Goal: Information Seeking & Learning: Learn about a topic

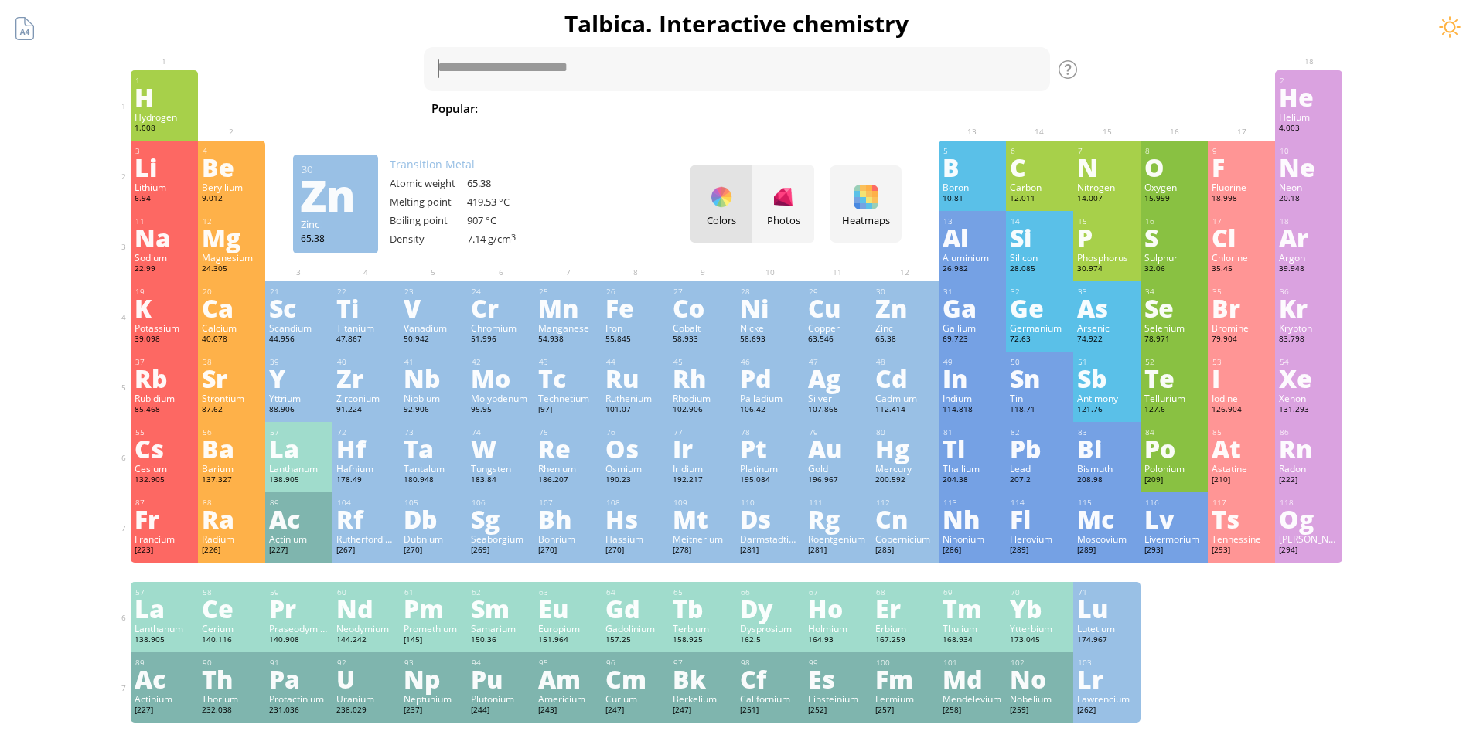
click at [894, 320] on div "Zn" at bounding box center [905, 307] width 60 height 25
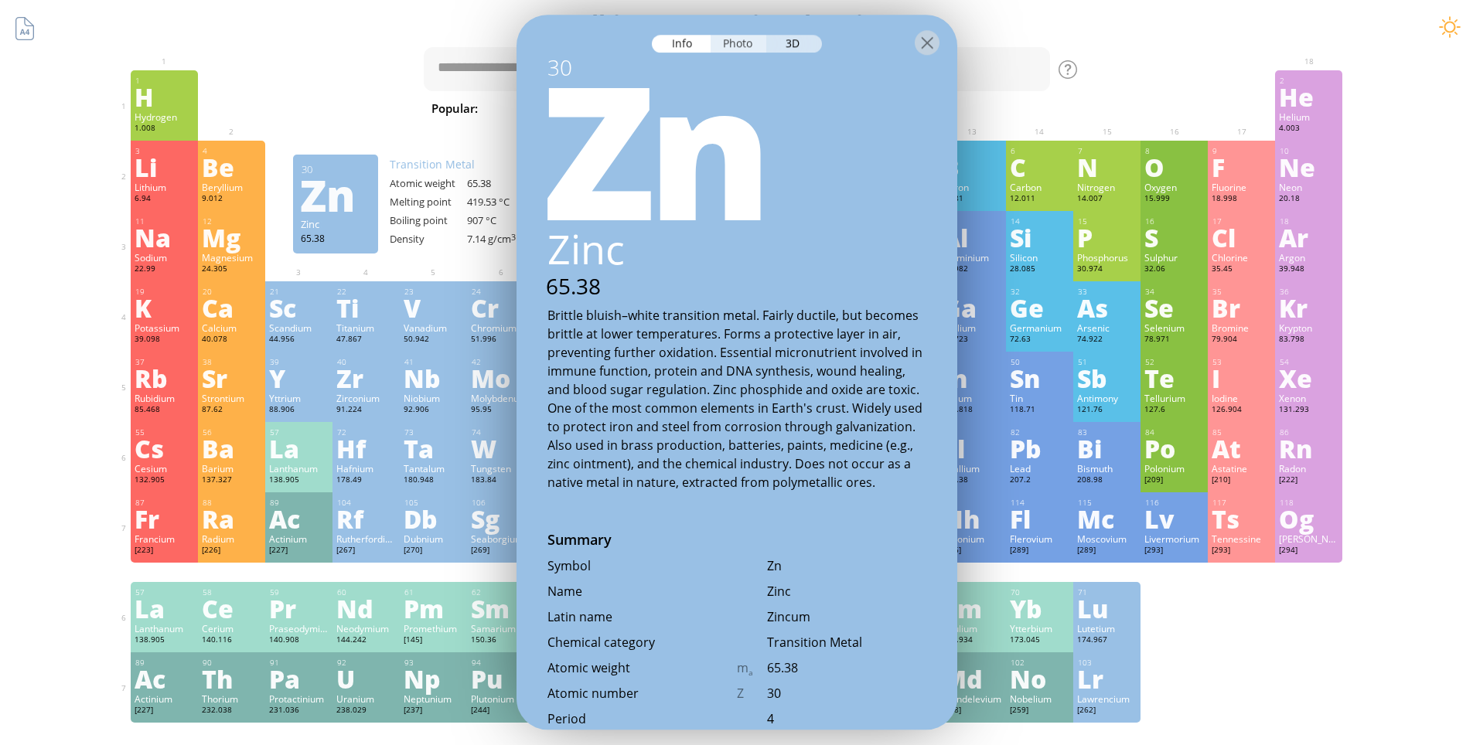
click at [745, 44] on div "Photo" at bounding box center [739, 44] width 56 height 18
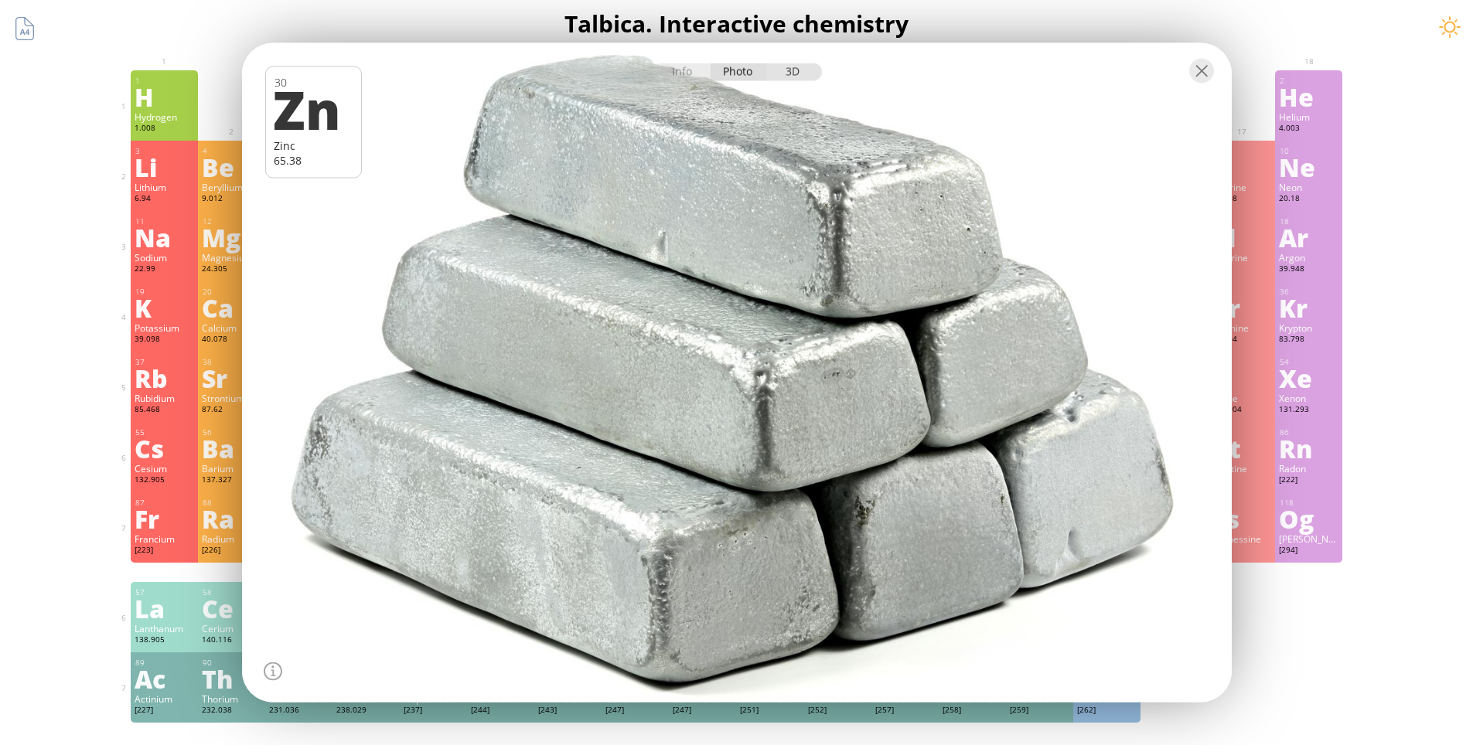
click at [800, 69] on div "3D" at bounding box center [794, 72] width 56 height 18
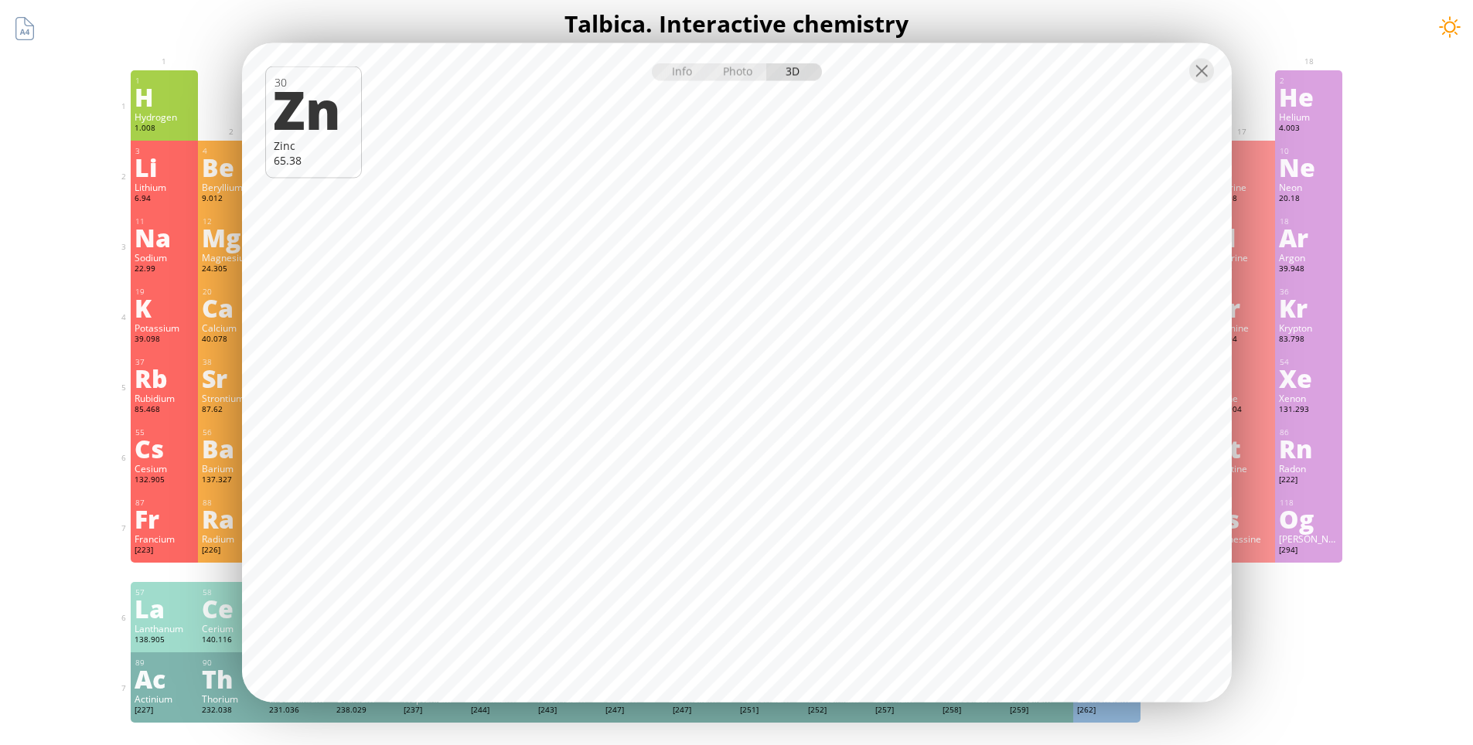
click at [1443, 34] on div at bounding box center [1449, 26] width 23 height 23
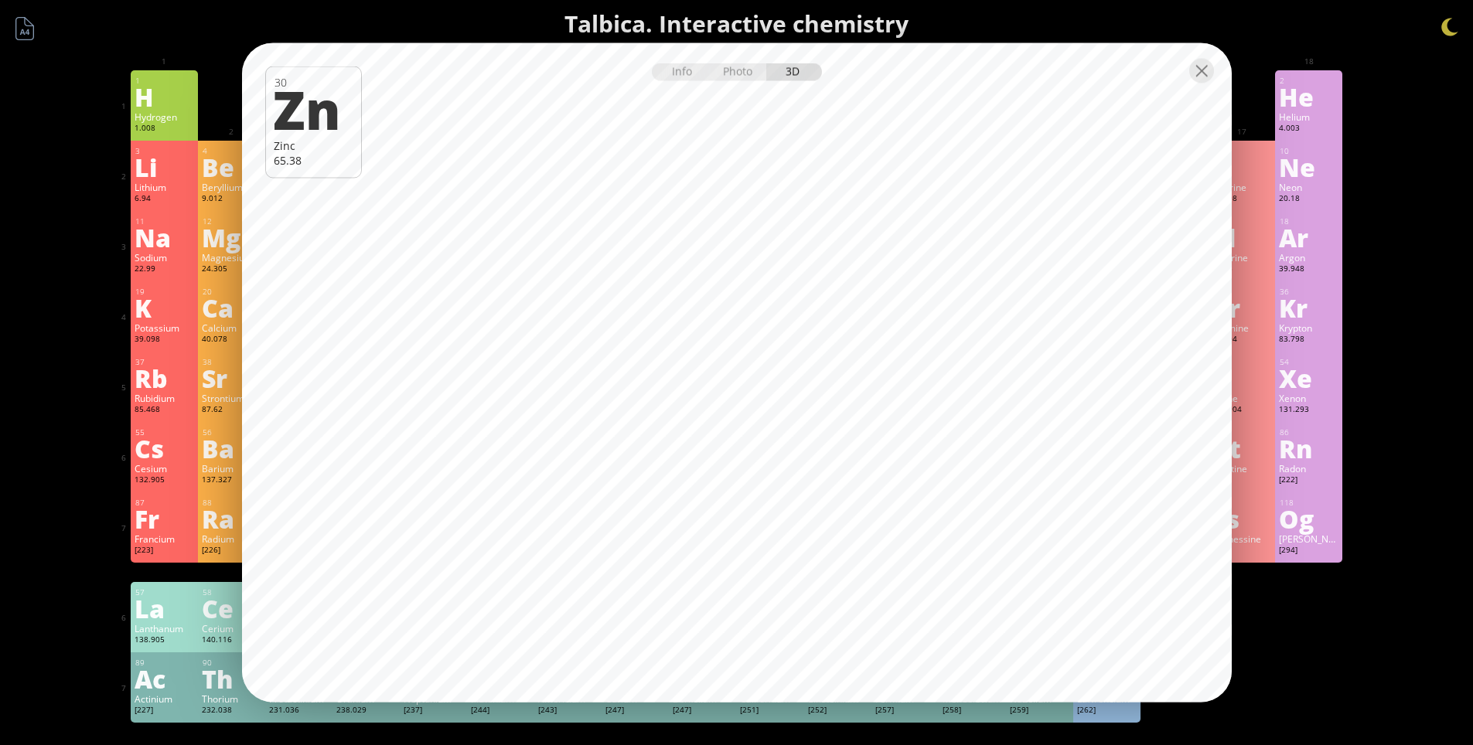
click at [1424, 137] on div "Summary Molecular formula Molecular weight Exact mass Monoisotopic mass Classif…" at bounding box center [736, 655] width 1473 height 1311
click at [1195, 73] on div at bounding box center [1201, 71] width 25 height 25
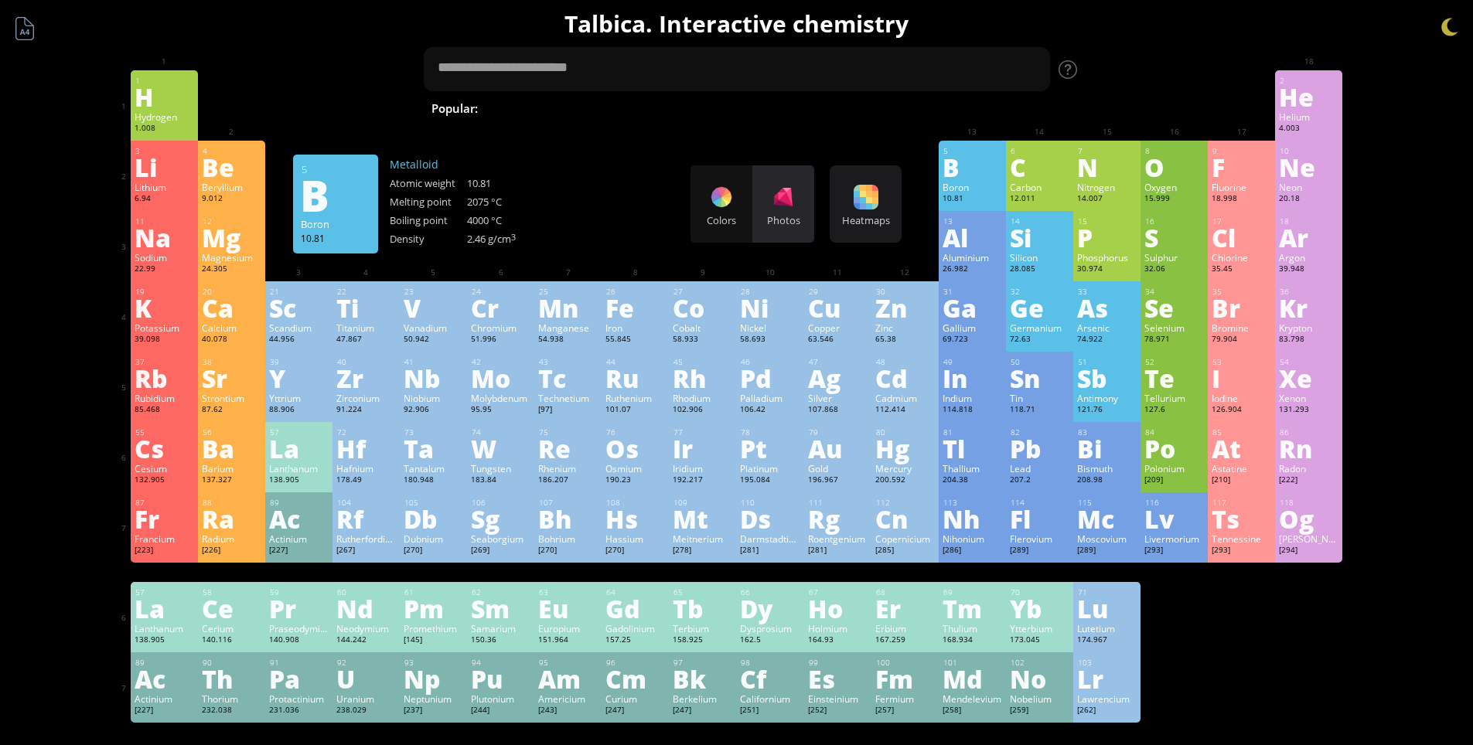
click at [796, 208] on div at bounding box center [783, 197] width 25 height 25
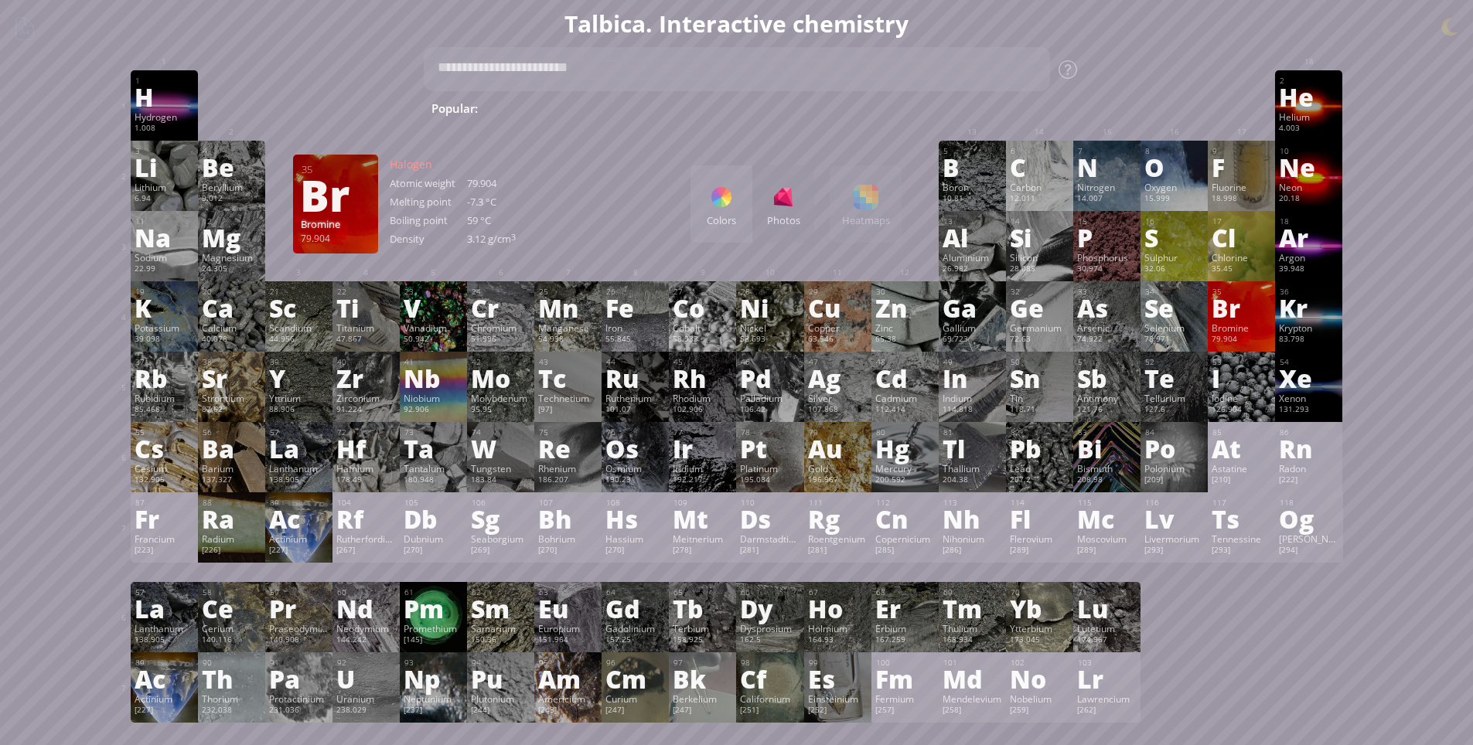
click at [1257, 319] on div "Br" at bounding box center [1242, 307] width 60 height 25
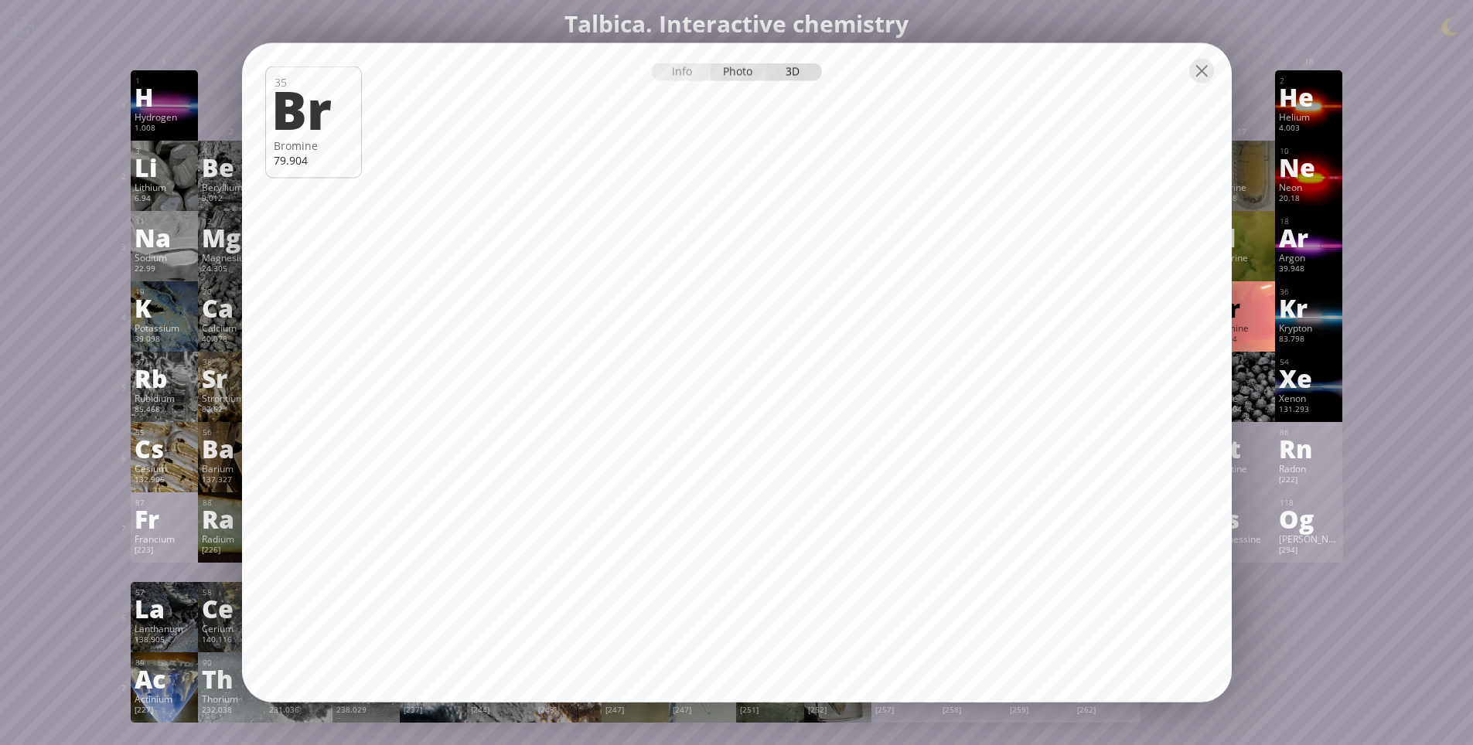
click at [735, 77] on div "Photo" at bounding box center [739, 72] width 56 height 18
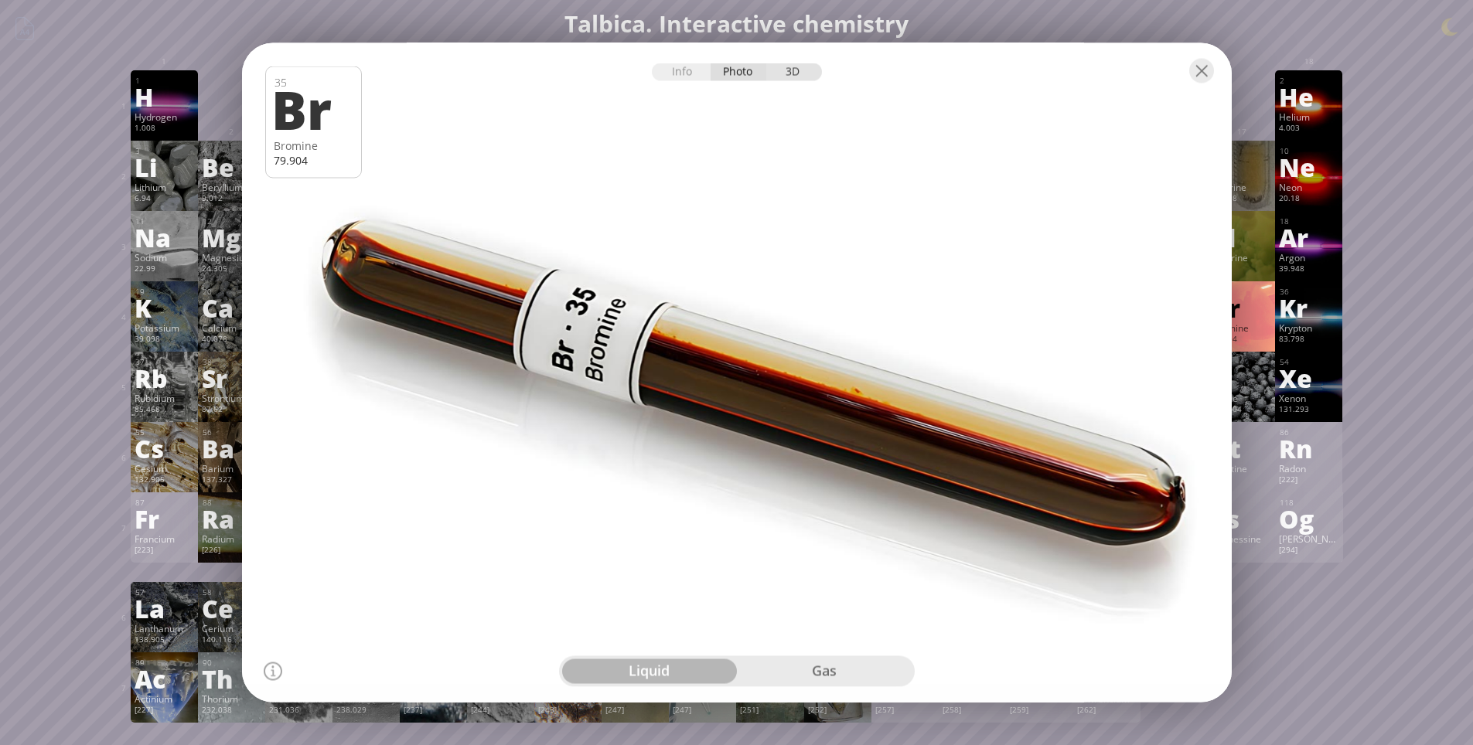
click at [798, 70] on div "3D" at bounding box center [794, 72] width 56 height 18
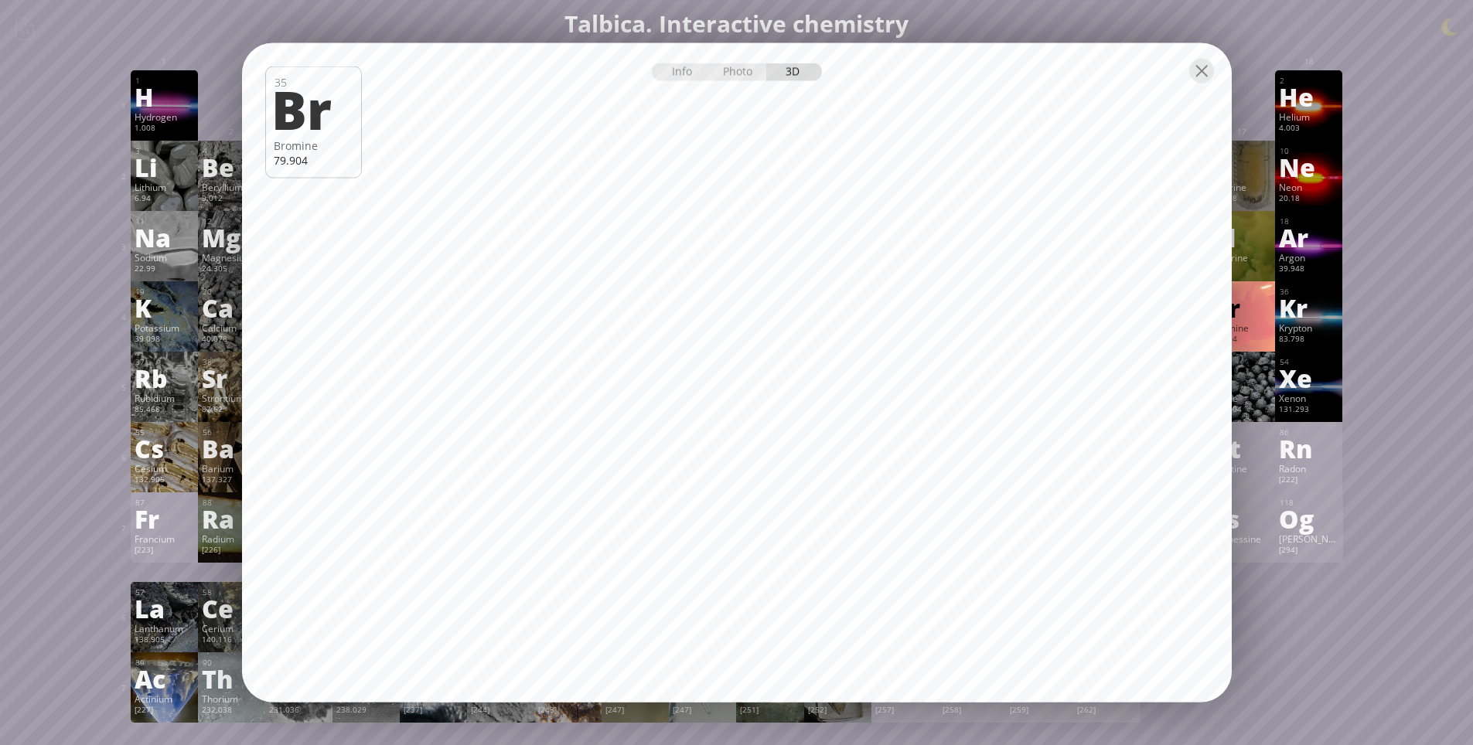
click at [1305, 391] on div "Xe" at bounding box center [1309, 378] width 60 height 25
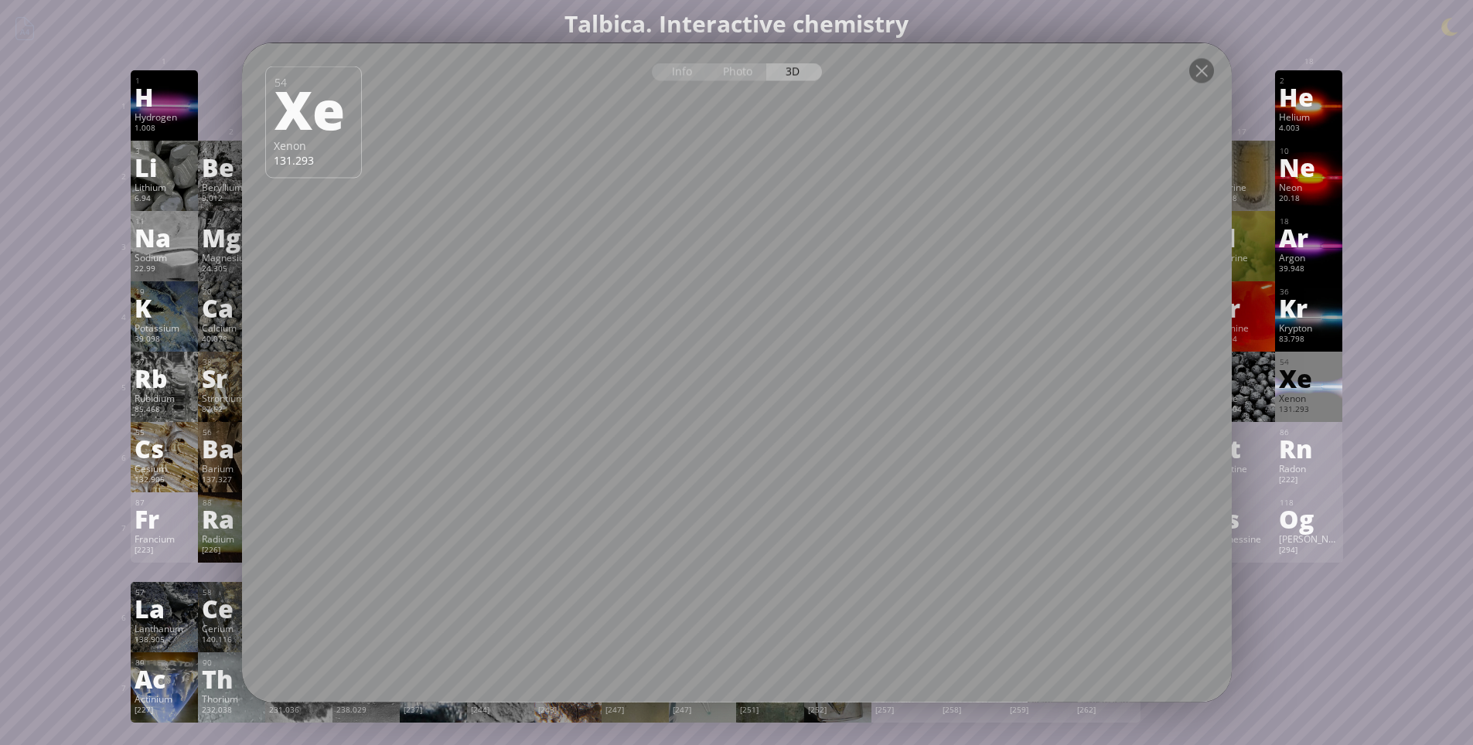
click at [1233, 75] on div at bounding box center [1241, 81] width 67 height 23
click at [1206, 70] on div at bounding box center [1201, 71] width 25 height 25
